Goal: Information Seeking & Learning: Find specific fact

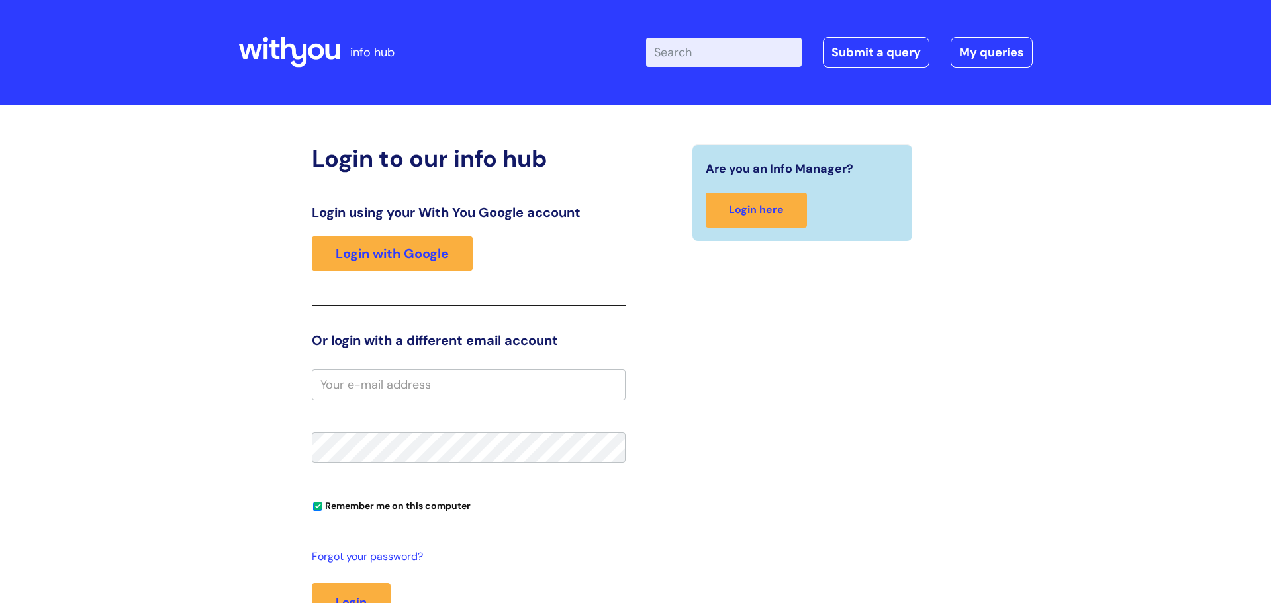
click at [455, 377] on input "email" at bounding box center [469, 384] width 314 height 30
type input "dannika"
click at [444, 260] on link "Login with Google" at bounding box center [392, 253] width 161 height 34
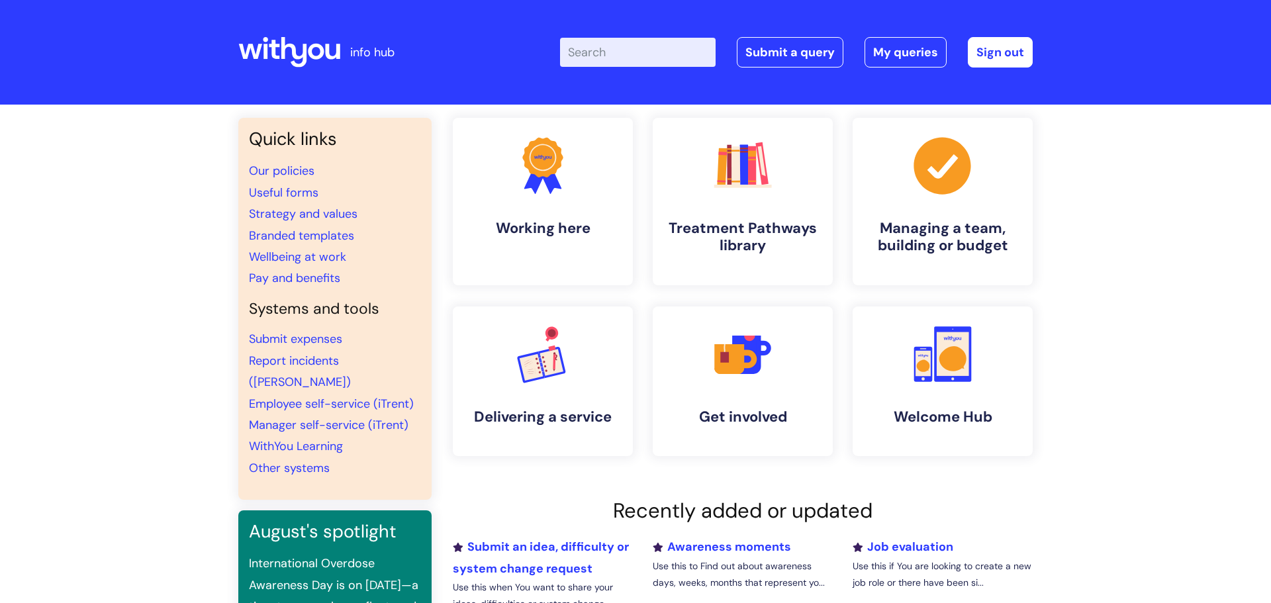
click at [636, 58] on input "Enter your search term here..." at bounding box center [638, 52] width 156 height 29
paste input "SRF"
type input "SRF4"
click button "Search" at bounding box center [0, 0] width 0 height 0
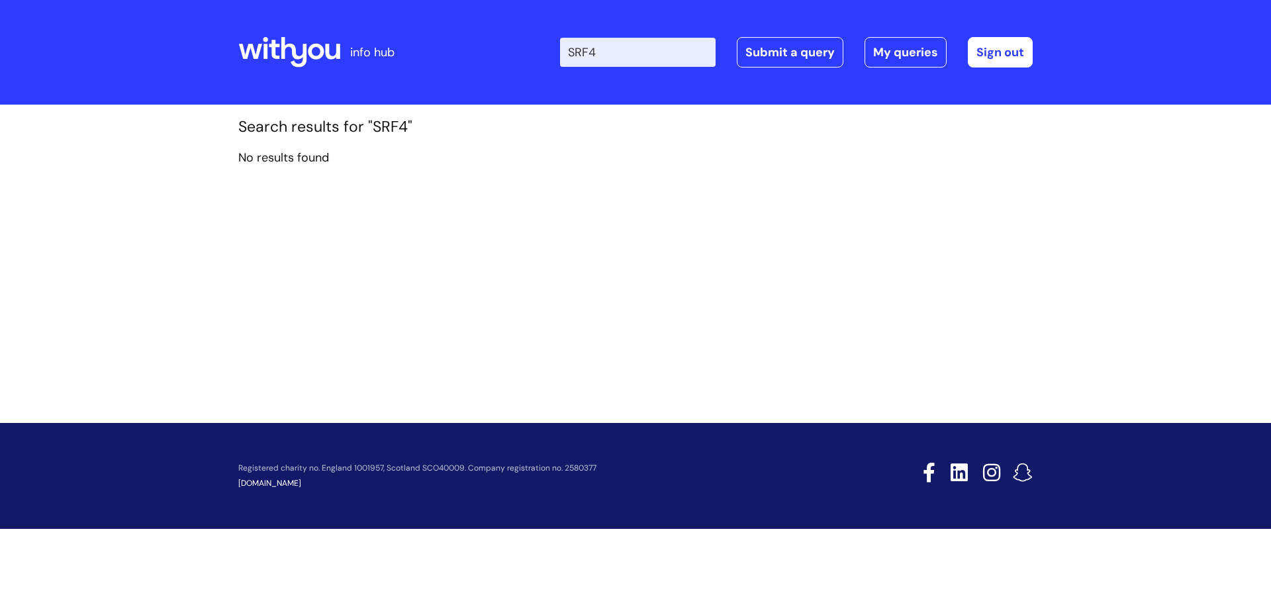
click at [620, 52] on input "SRF4" at bounding box center [638, 52] width 156 height 29
type input "SRF"
click button "Search" at bounding box center [0, 0] width 0 height 0
